Goal: Find contact information: Find contact information

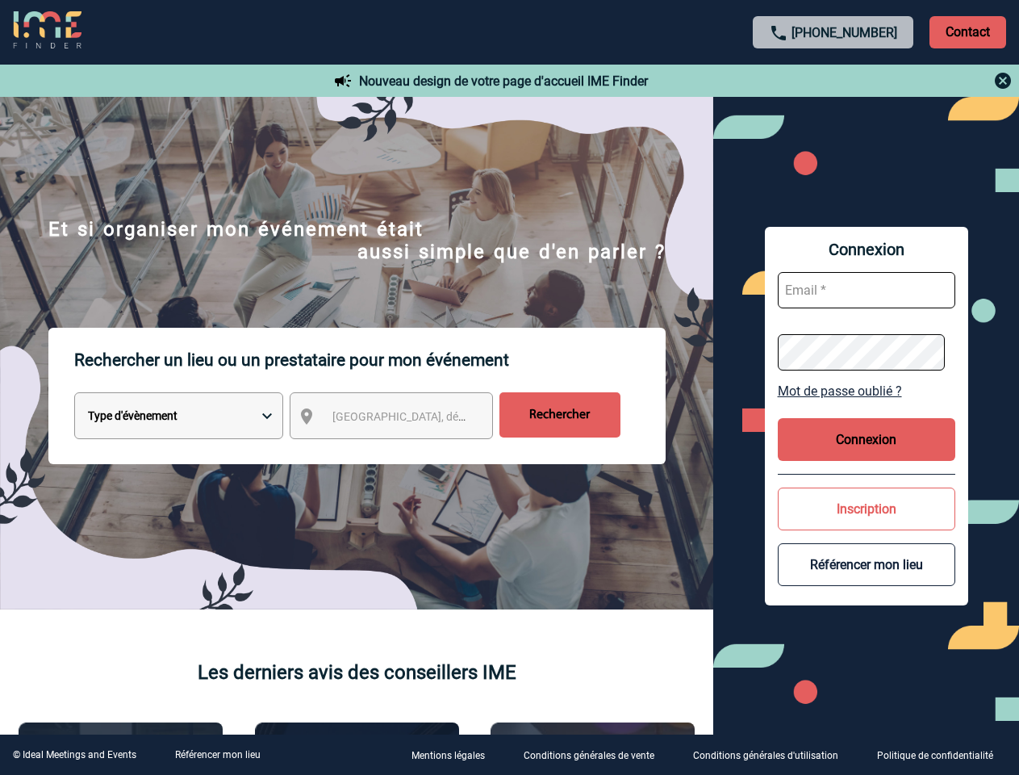
click at [509, 387] on p "Rechercher un lieu ou un prestataire pour mon événement" at bounding box center [370, 360] width 592 height 65
click at [968, 31] on p "Contact" at bounding box center [968, 32] width 77 height 32
click at [834, 81] on div at bounding box center [834, 80] width 359 height 19
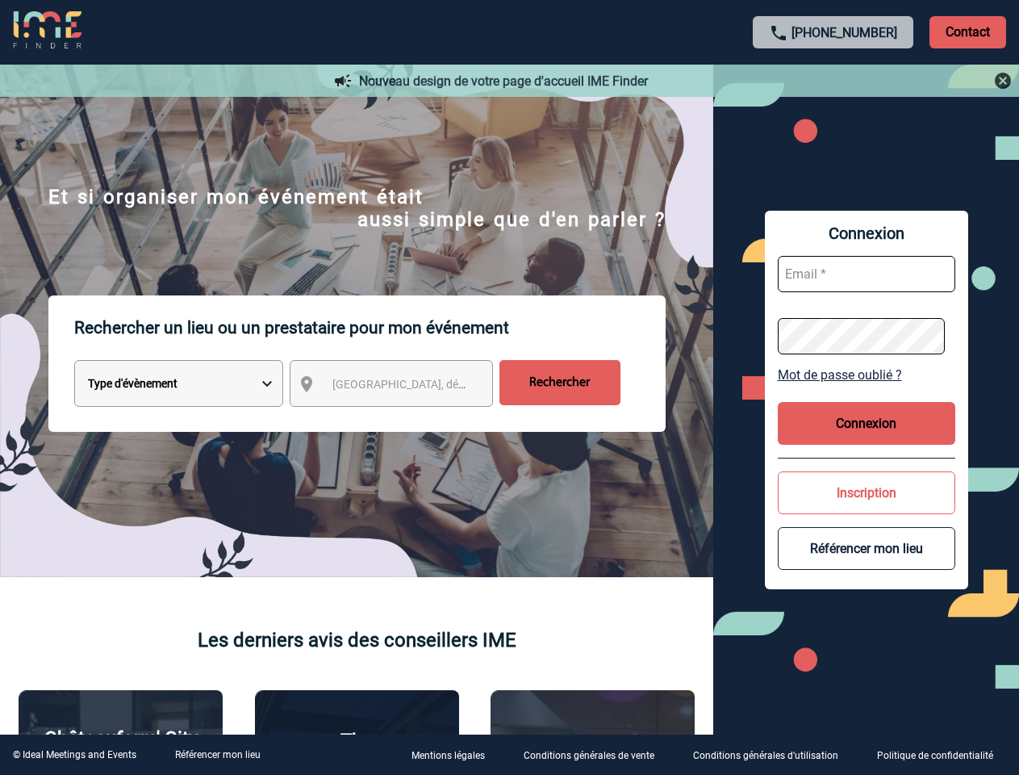
click at [406, 419] on div at bounding box center [486, 369] width 973 height 739
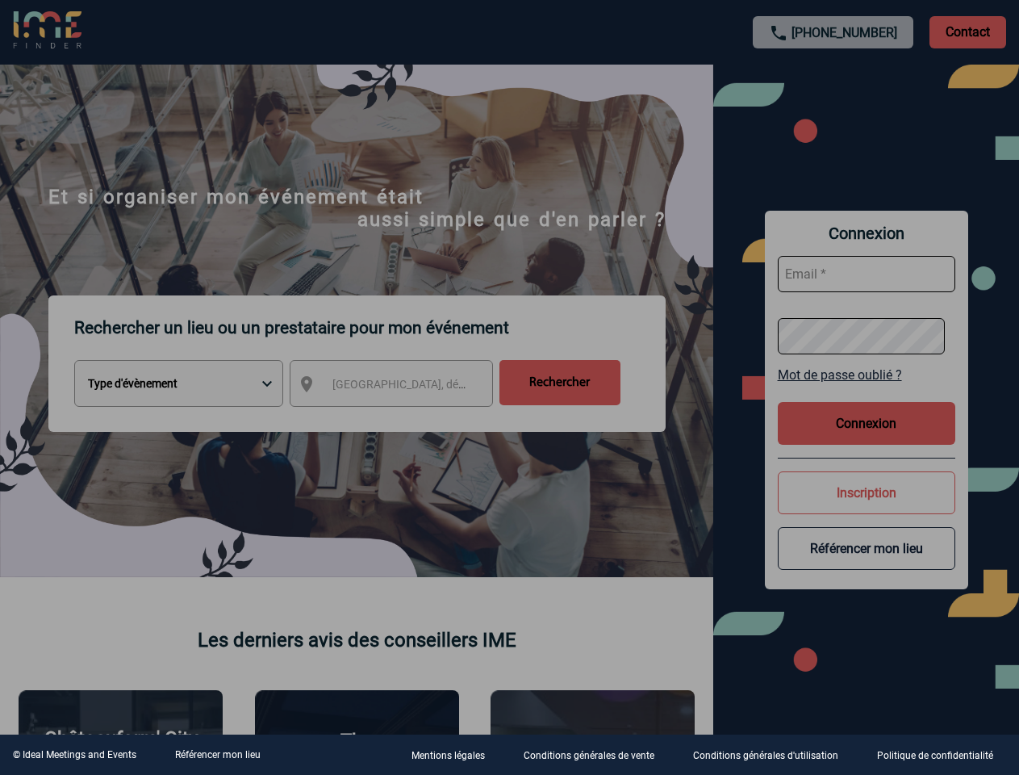
click at [867, 391] on div at bounding box center [509, 387] width 1019 height 775
click at [867, 439] on div at bounding box center [509, 387] width 1019 height 775
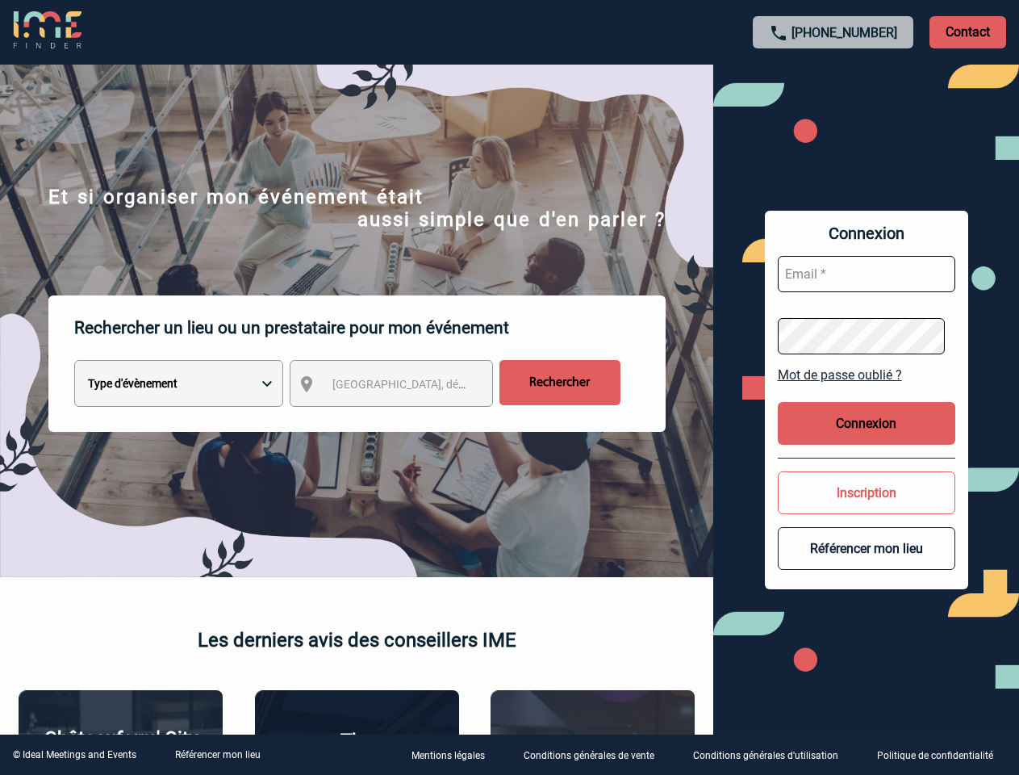
click at [867, 509] on body "[PHONE_NUMBER] Contact Contact Nouveau design de votre page d'accueil IME Finde…" at bounding box center [509, 387] width 1019 height 775
click at [867, 564] on button "Référencer mon lieu" at bounding box center [867, 548] width 178 height 43
click at [217, 755] on link "Référencer mon lieu" at bounding box center [218, 754] width 86 height 11
